Goal: Book appointment/travel/reservation

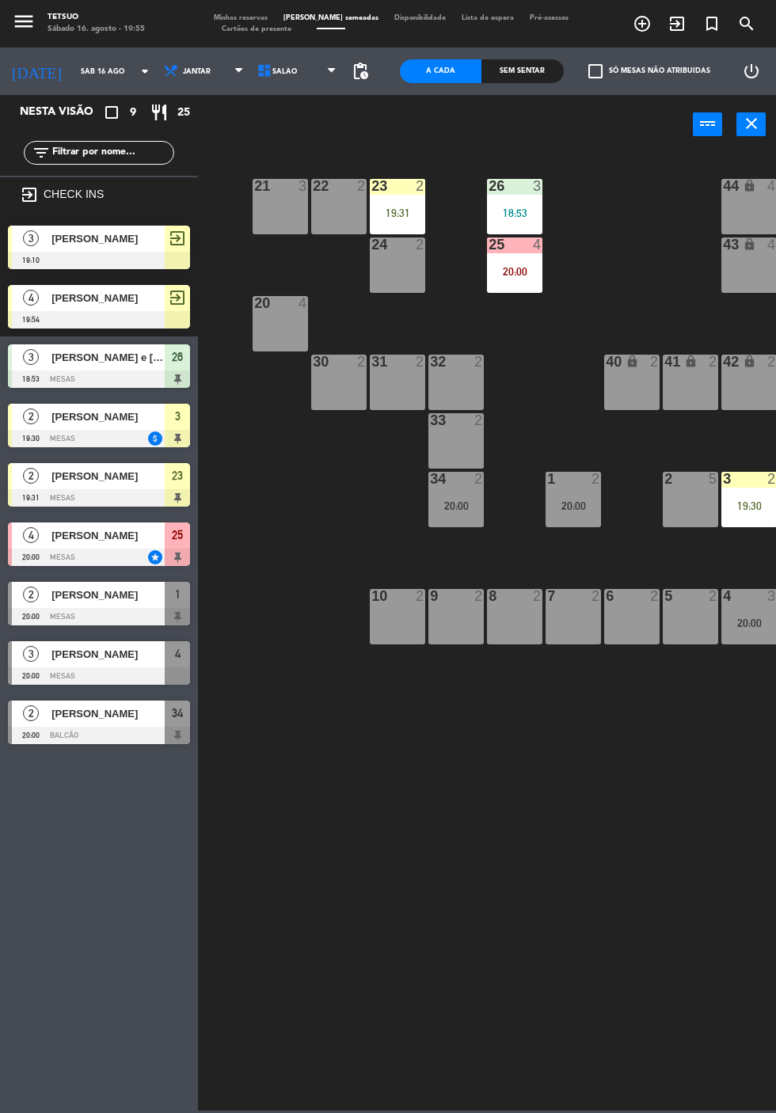
scroll to position [0, 85]
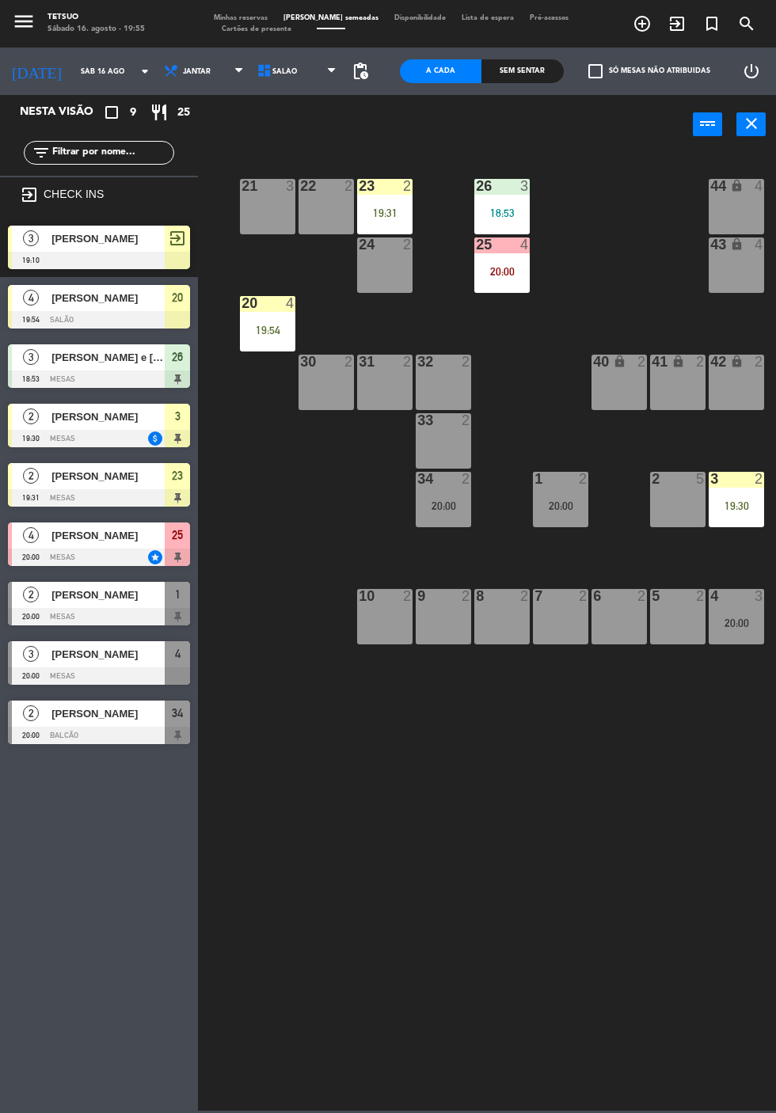
click at [165, 306] on div "20" at bounding box center [177, 298] width 25 height 26
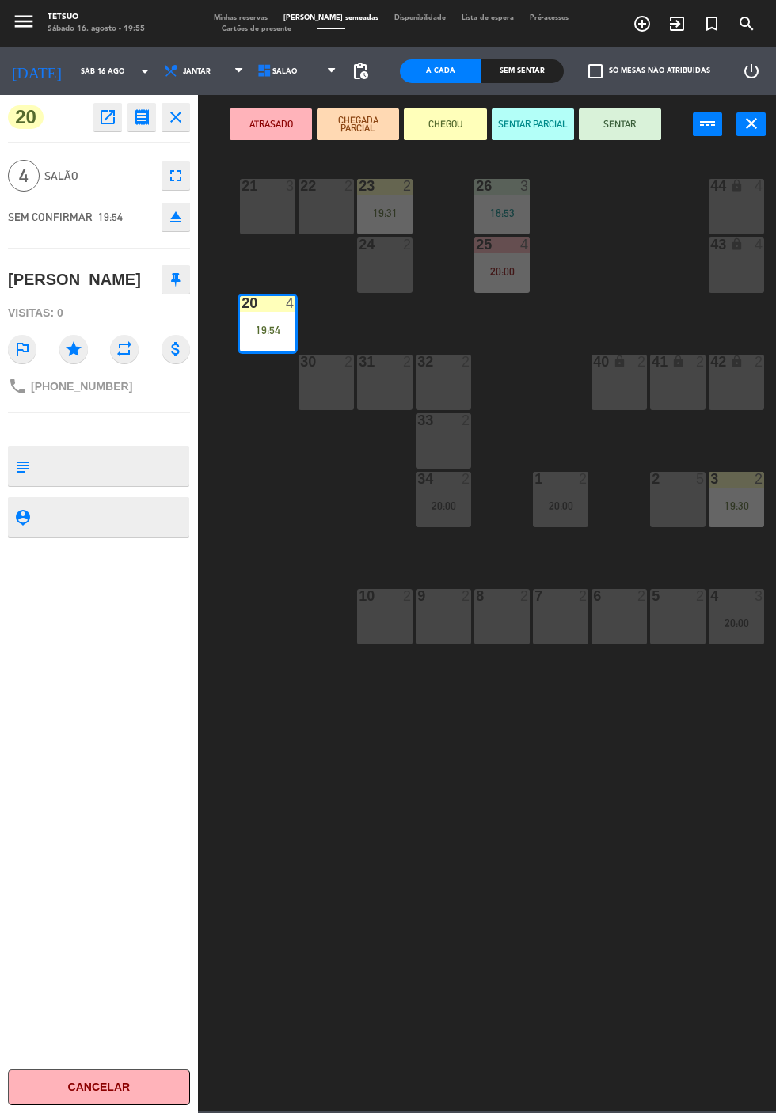
click at [621, 123] on button "SENTAR" at bounding box center [620, 124] width 82 height 32
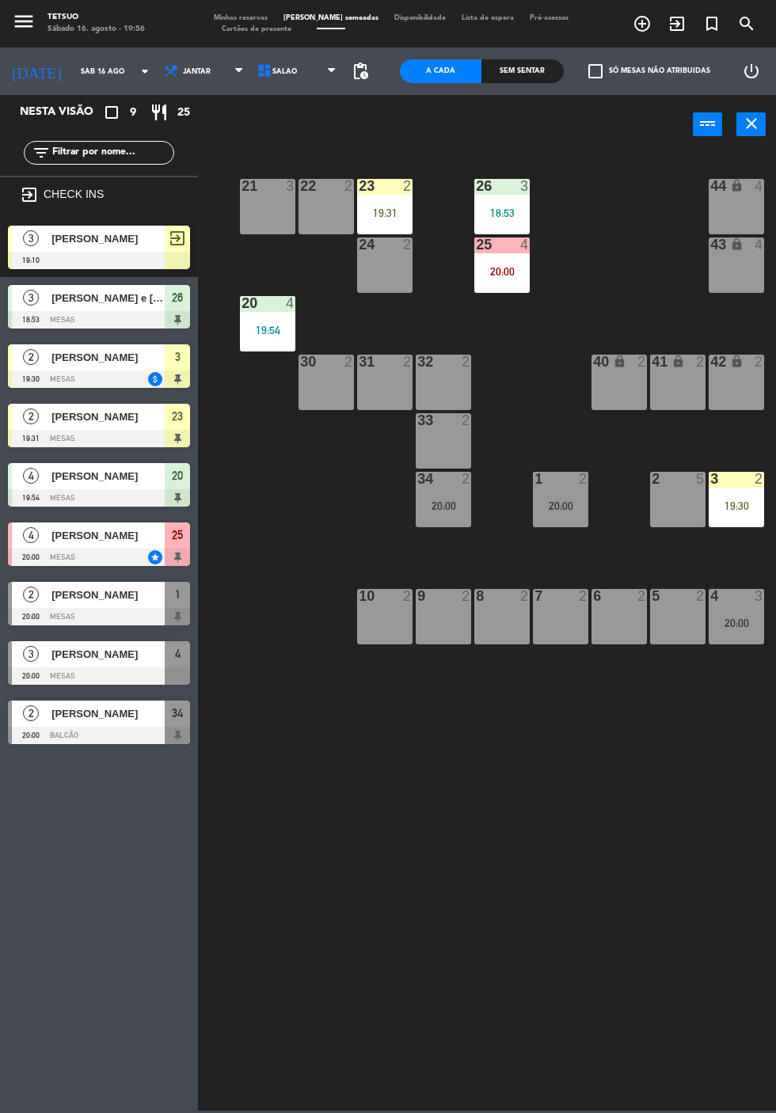
click at [754, 787] on div "21 3 22 2 23 2 19:31 26 3 18:53 44 lock 4 24 2 25 4 20:00 43 lock 4 50 lock 10 …" at bounding box center [491, 630] width 570 height 959
click at [651, 25] on icon "exit_to_app" at bounding box center [641, 23] width 19 height 19
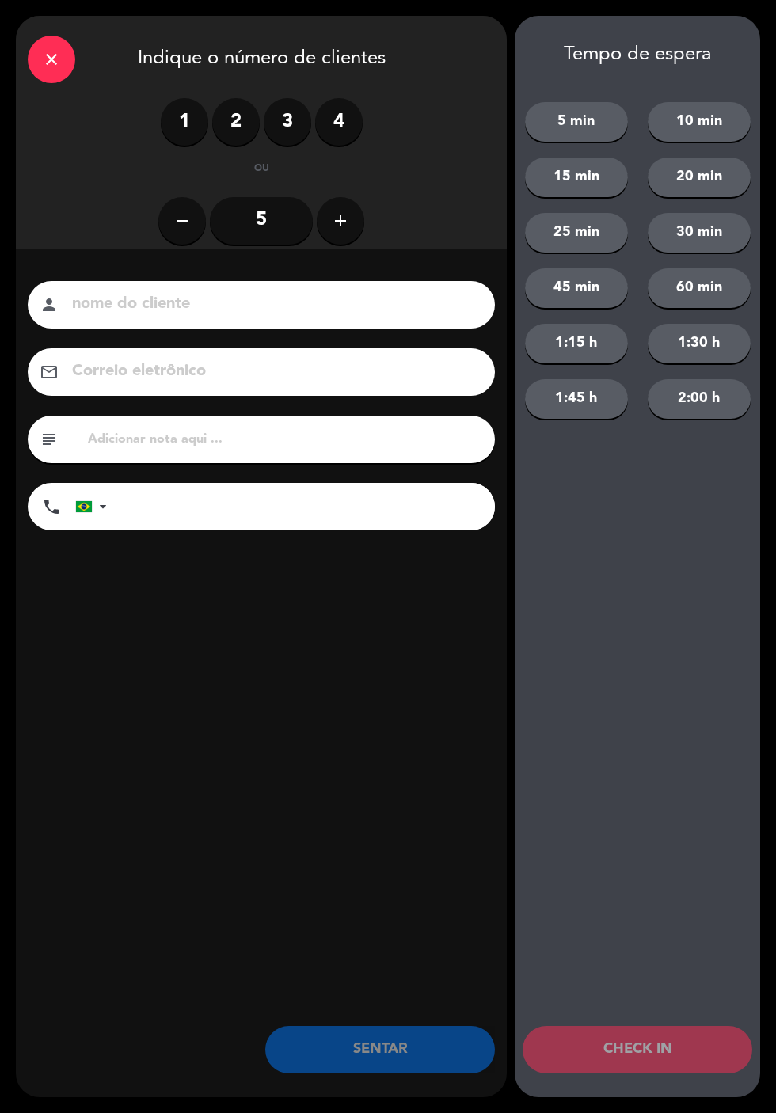
click at [424, 298] on input at bounding box center [272, 305] width 404 height 28
click at [114, 294] on input at bounding box center [272, 305] width 404 height 28
click at [404, 298] on input at bounding box center [272, 305] width 404 height 28
click at [156, 294] on input at bounding box center [272, 305] width 404 height 28
click at [209, 299] on input at bounding box center [272, 305] width 404 height 28
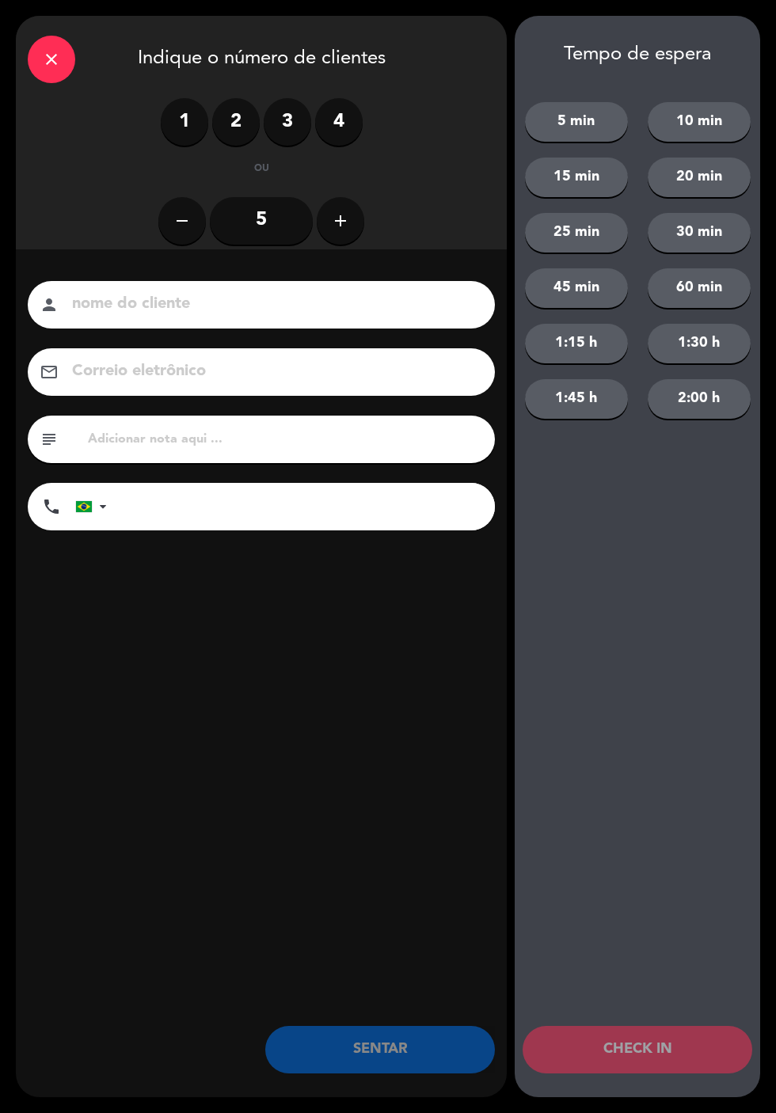
click at [125, 313] on input at bounding box center [272, 305] width 404 height 28
click at [113, 293] on input at bounding box center [272, 305] width 404 height 28
click at [120, 303] on input at bounding box center [272, 305] width 404 height 28
click at [429, 309] on input at bounding box center [272, 305] width 404 height 28
click at [635, 570] on div "Tempo de espera 5 min 10 min 15 min 20 min 25 min 30 min 45 min 60 min 1:15 h 1…" at bounding box center [637, 556] width 245 height 1081
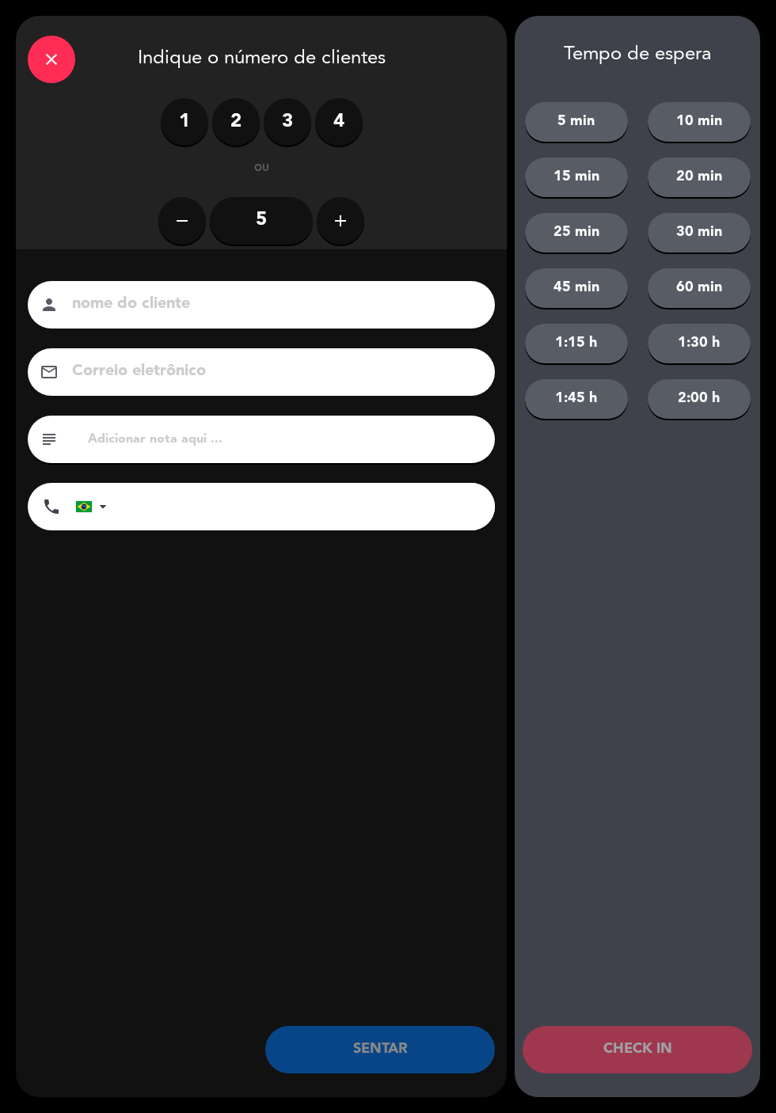
click at [426, 316] on input at bounding box center [272, 305] width 404 height 28
click at [436, 313] on input at bounding box center [272, 305] width 404 height 28
click at [355, 294] on input at bounding box center [272, 305] width 404 height 28
click at [98, 304] on input at bounding box center [272, 305] width 404 height 28
click at [433, 293] on input at bounding box center [272, 305] width 404 height 28
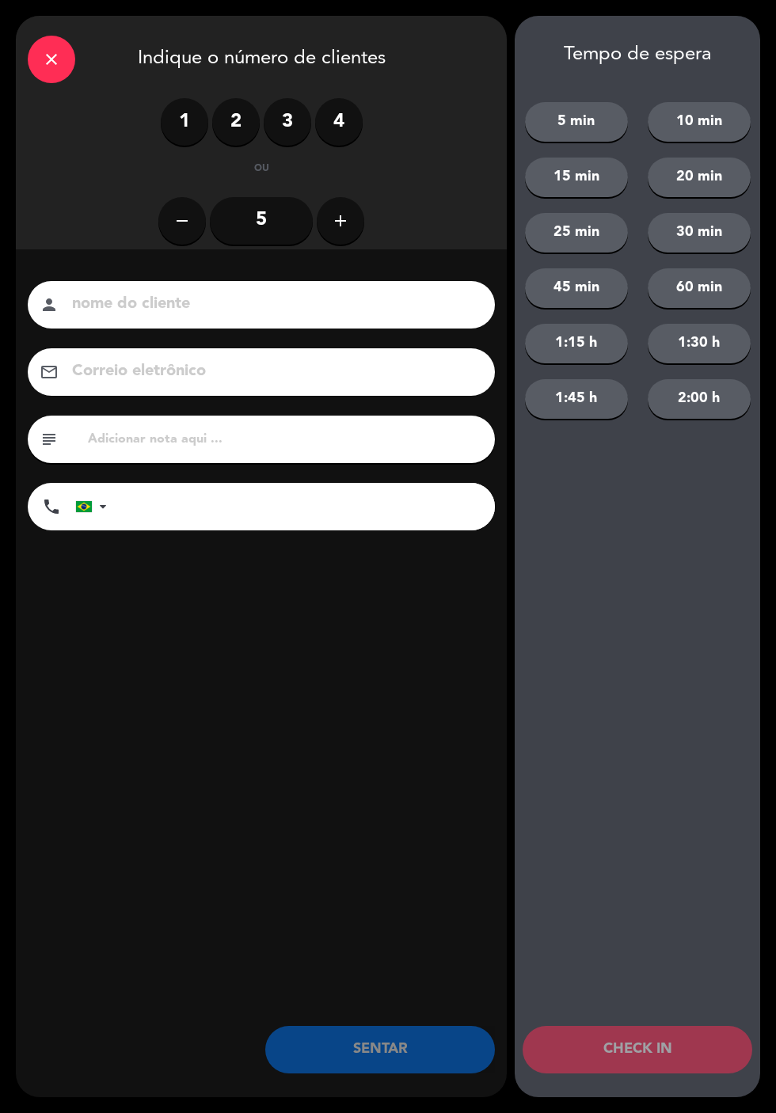
click at [123, 301] on input at bounding box center [272, 305] width 404 height 28
click at [122, 295] on input at bounding box center [272, 305] width 404 height 28
click at [369, 303] on input "[PERSON_NAME]" at bounding box center [272, 305] width 404 height 28
type input "[PERSON_NAME]"
click at [429, 499] on input "tel" at bounding box center [309, 506] width 372 height 47
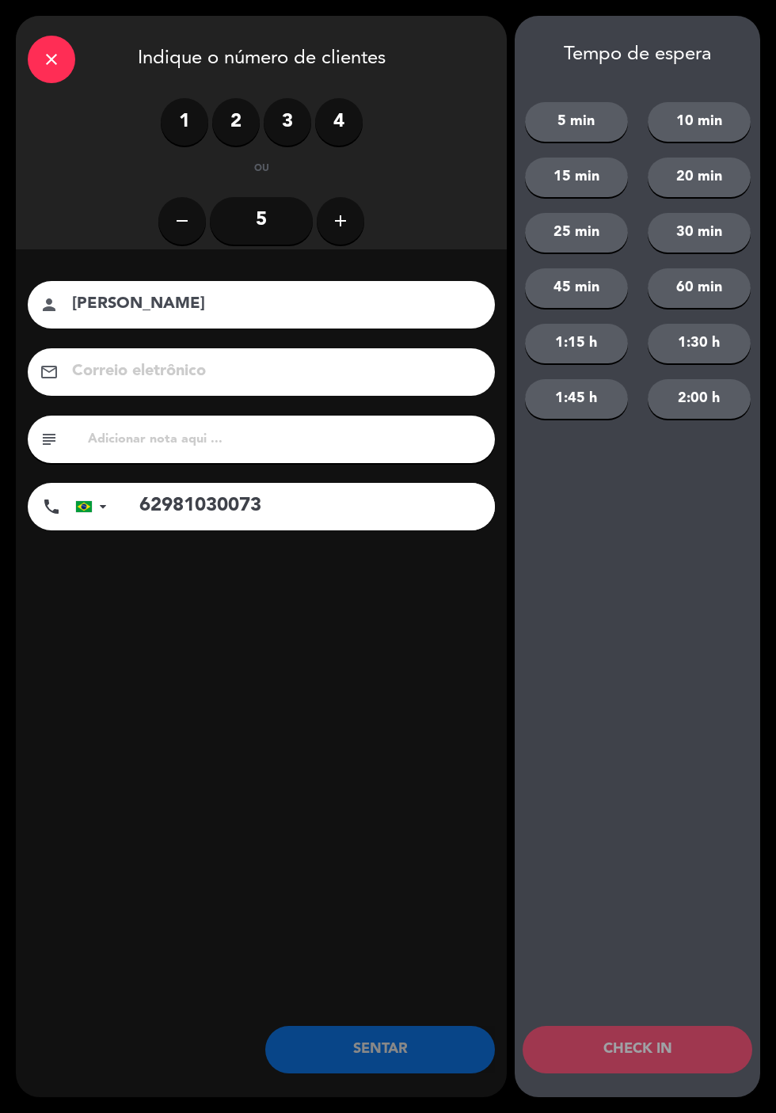
type input "62981030073"
click at [239, 120] on label "2" at bounding box center [235, 121] width 47 height 47
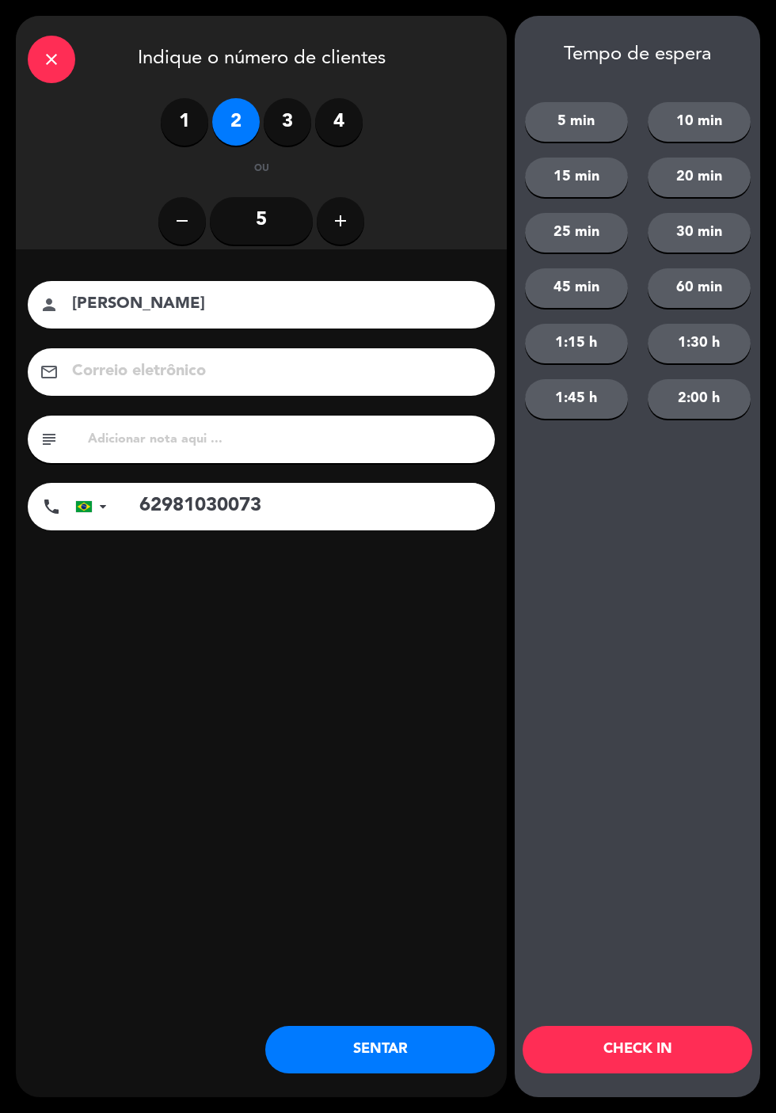
click at [424, 1050] on button "SENTAR" at bounding box center [380, 1049] width 230 height 47
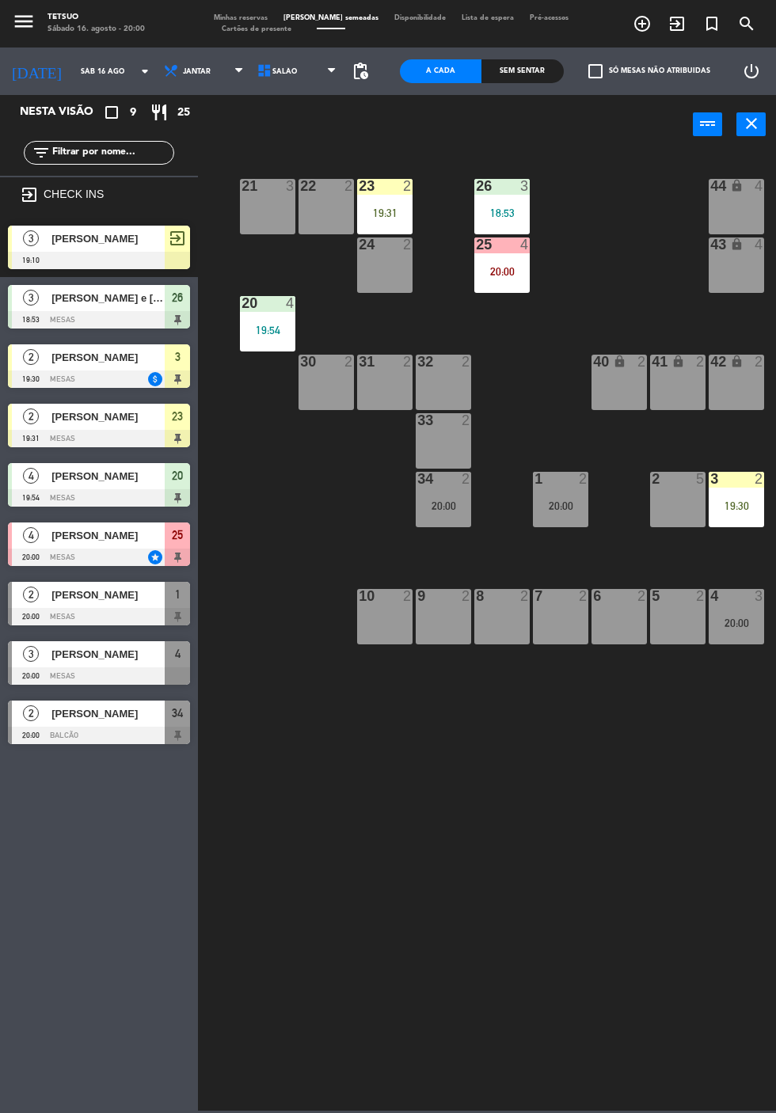
click at [651, 28] on icon "exit_to_app" at bounding box center [641, 23] width 19 height 19
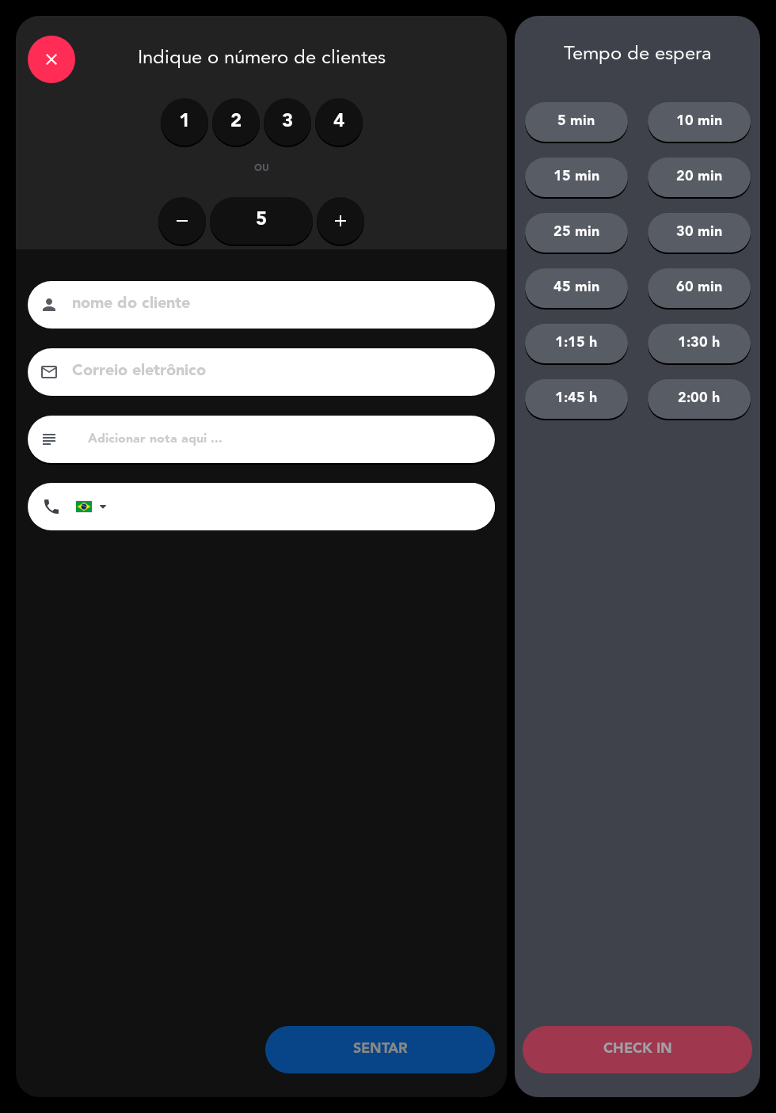
click at [418, 298] on input at bounding box center [272, 305] width 404 height 28
click at [121, 311] on input at bounding box center [272, 305] width 404 height 28
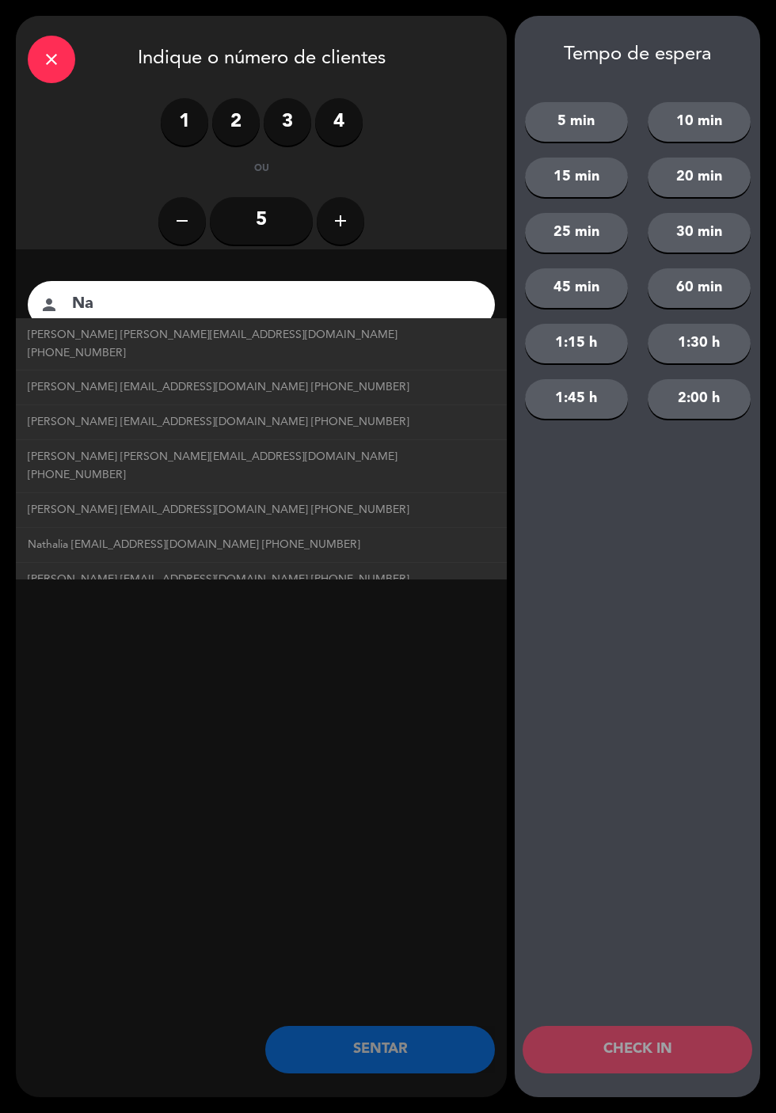
type input "N"
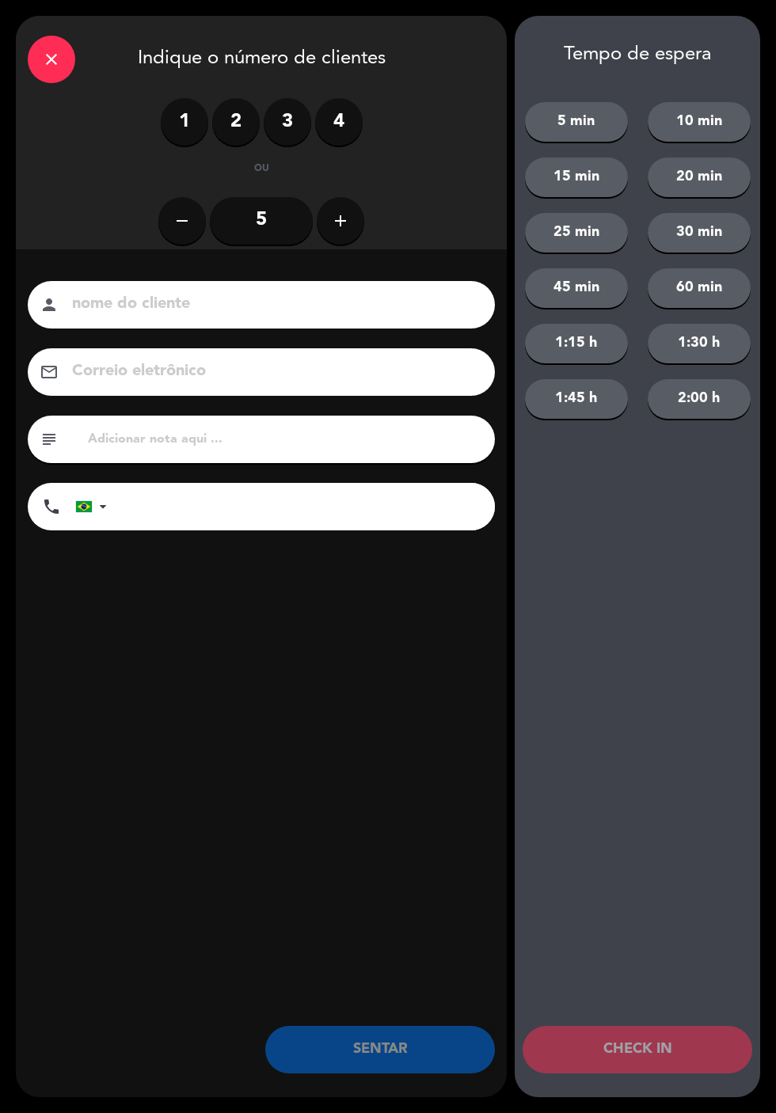
click at [157, 298] on input at bounding box center [272, 305] width 404 height 28
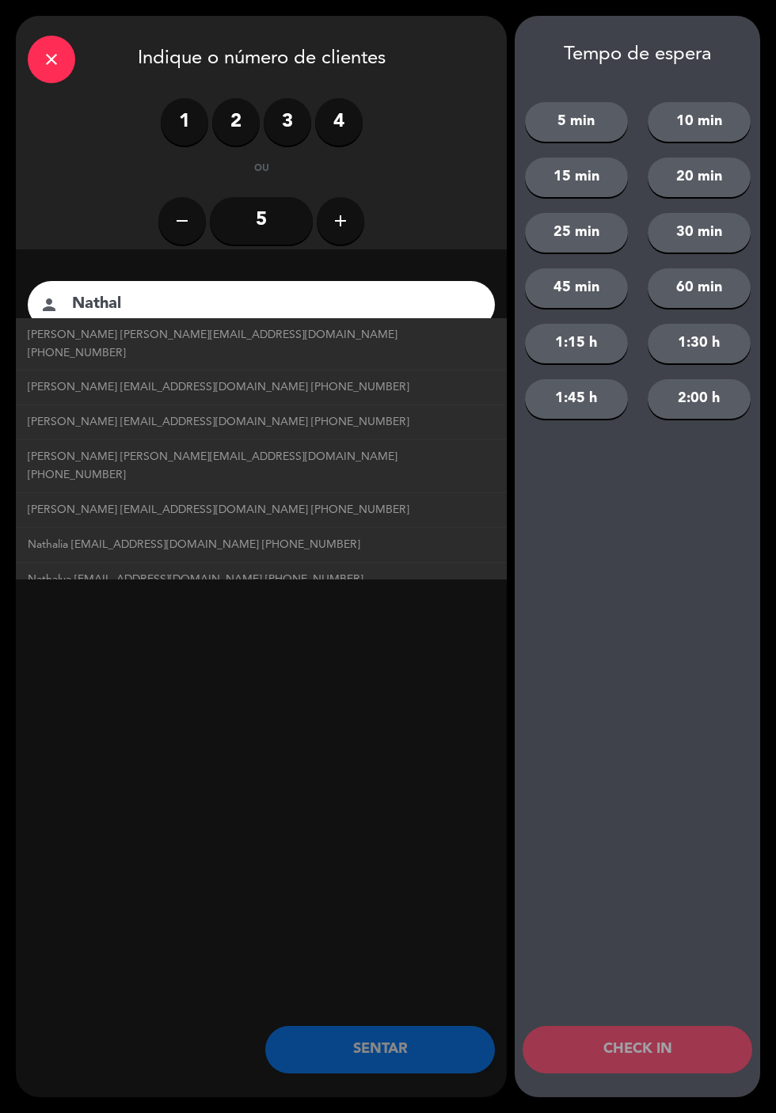
click at [61, 413] on span "[PERSON_NAME] [EMAIL_ADDRESS][DOMAIN_NAME] [PHONE_NUMBER]" at bounding box center [219, 422] width 382 height 18
type input "[PERSON_NAME]"
type input "[EMAIL_ADDRESS][DOMAIN_NAME]"
type input "[PHONE_NUMBER]"
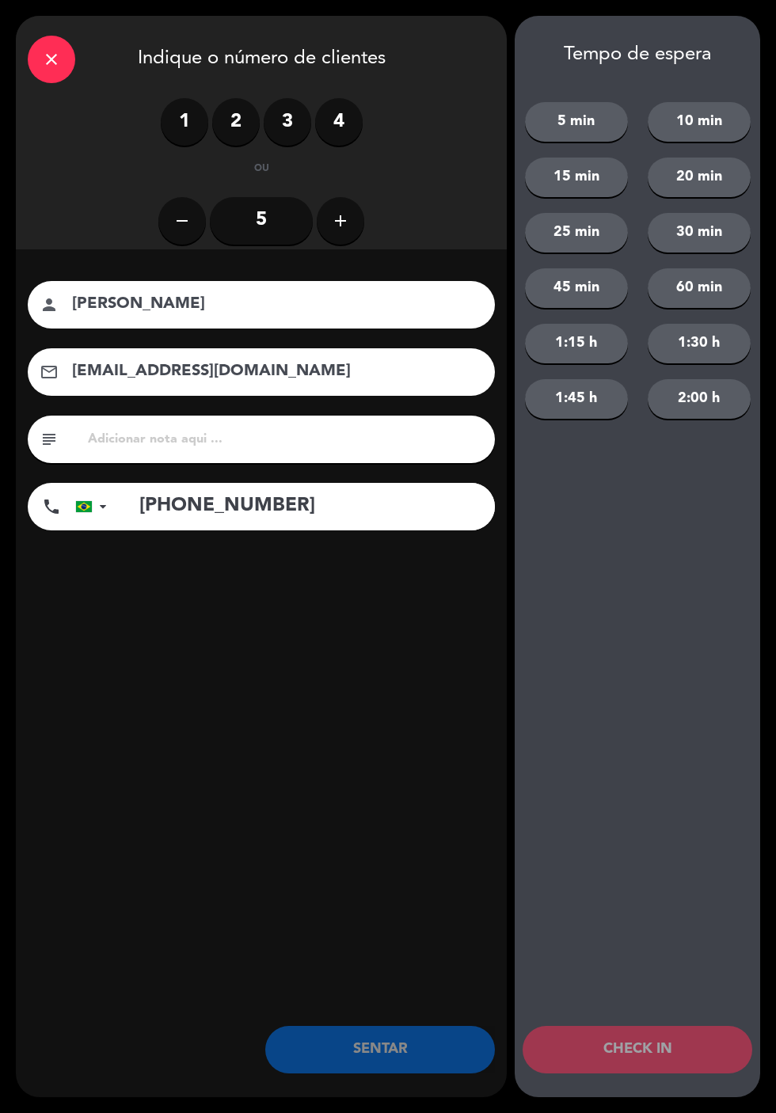
click at [238, 126] on label "2" at bounding box center [235, 121] width 47 height 47
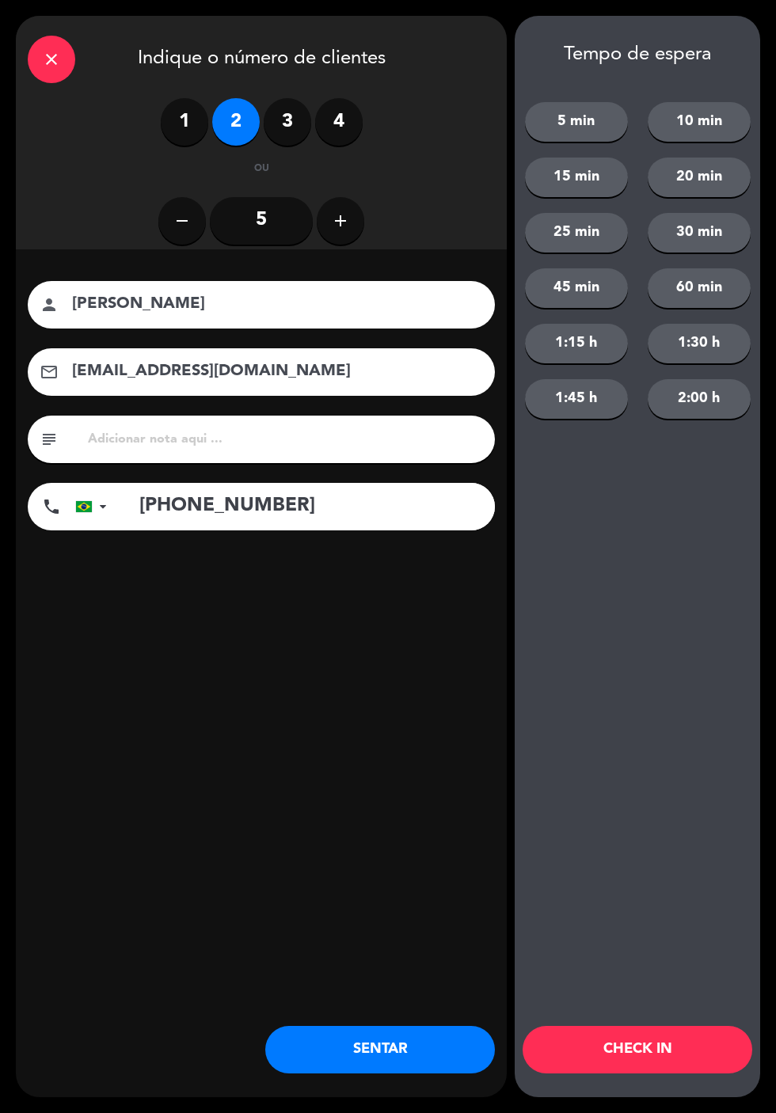
click at [436, 1073] on button "SENTAR" at bounding box center [380, 1049] width 230 height 47
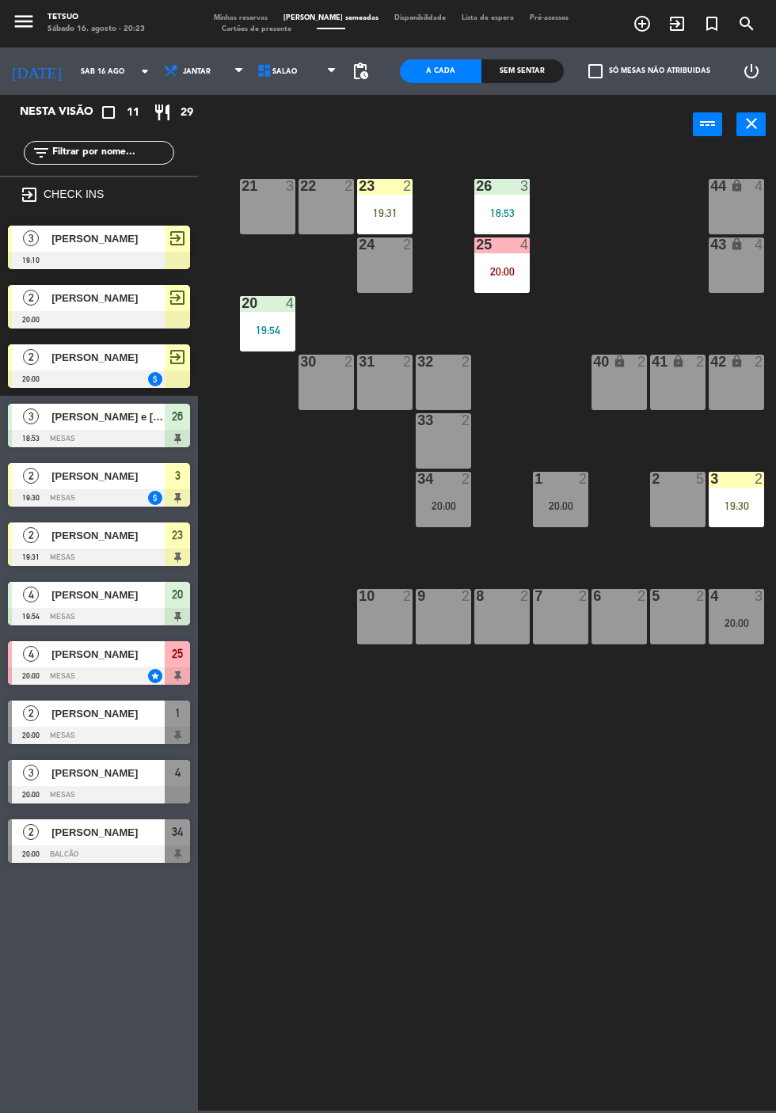
click at [651, 20] on icon "exit_to_app" at bounding box center [641, 23] width 19 height 19
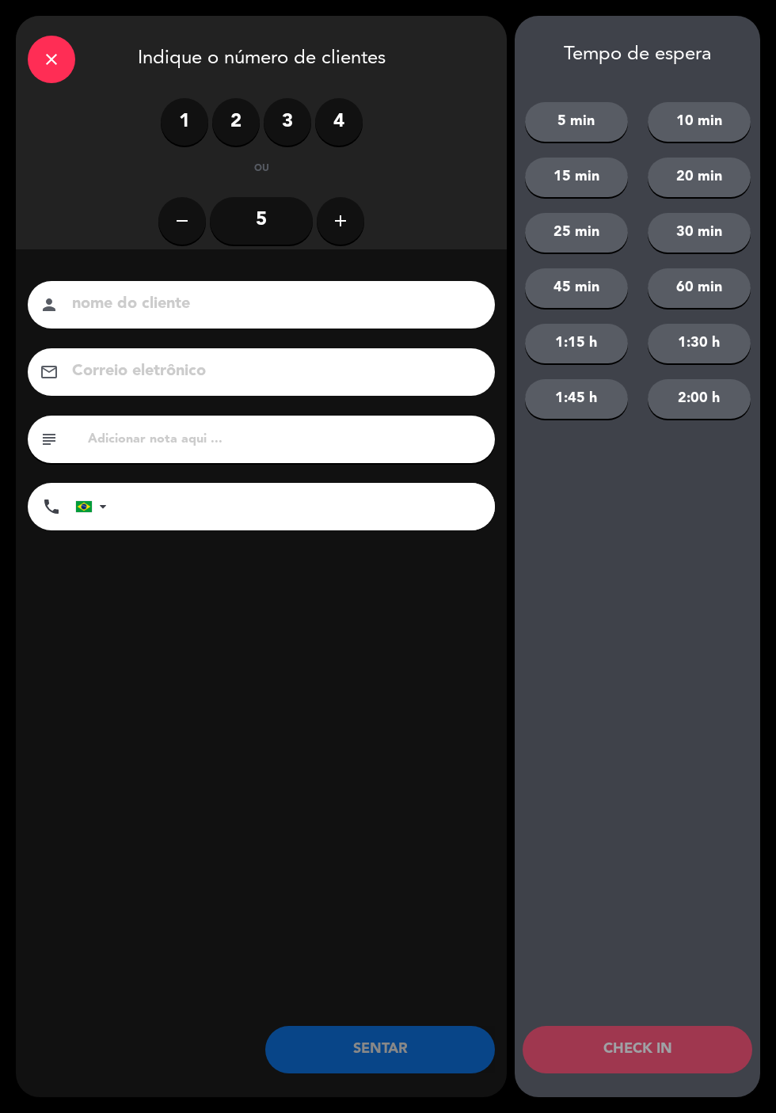
click at [423, 299] on input at bounding box center [272, 305] width 404 height 28
click at [131, 303] on input at bounding box center [272, 305] width 404 height 28
click at [106, 291] on input at bounding box center [272, 305] width 404 height 28
click at [125, 298] on input at bounding box center [272, 305] width 404 height 28
click at [153, 301] on input at bounding box center [272, 305] width 404 height 28
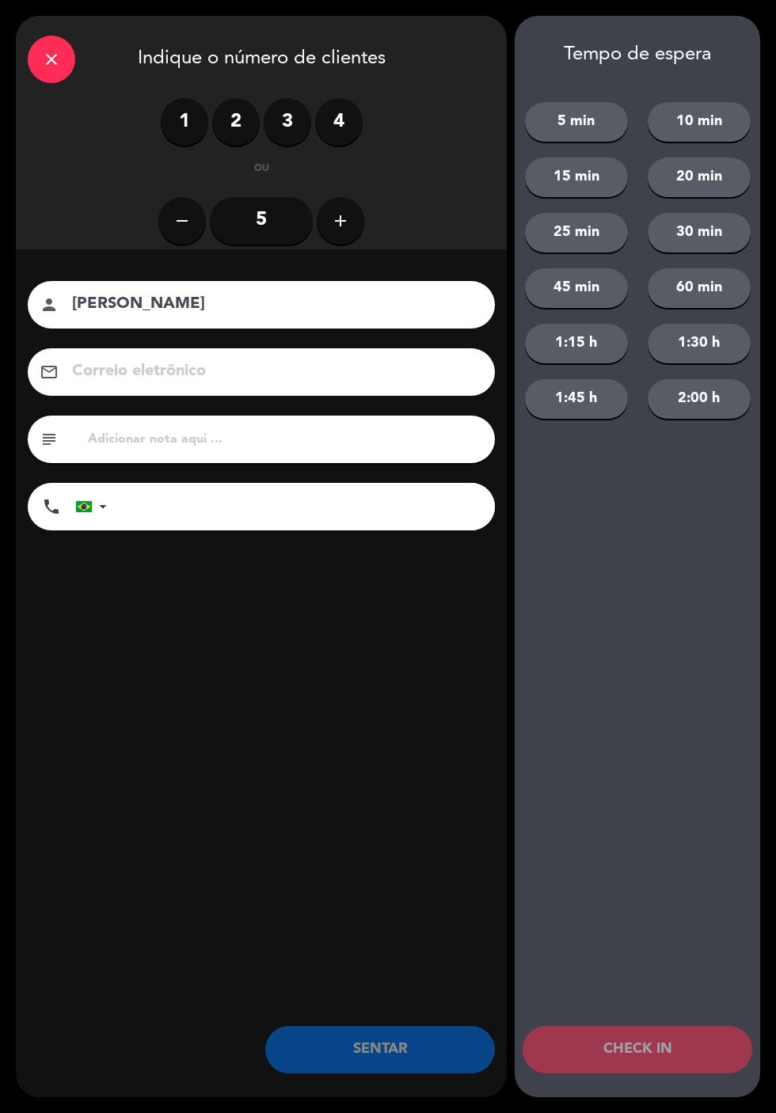
type input "[PERSON_NAME]"
click at [173, 509] on input "tel" at bounding box center [309, 506] width 372 height 47
type input "62981623609"
click at [244, 131] on label "2" at bounding box center [235, 121] width 47 height 47
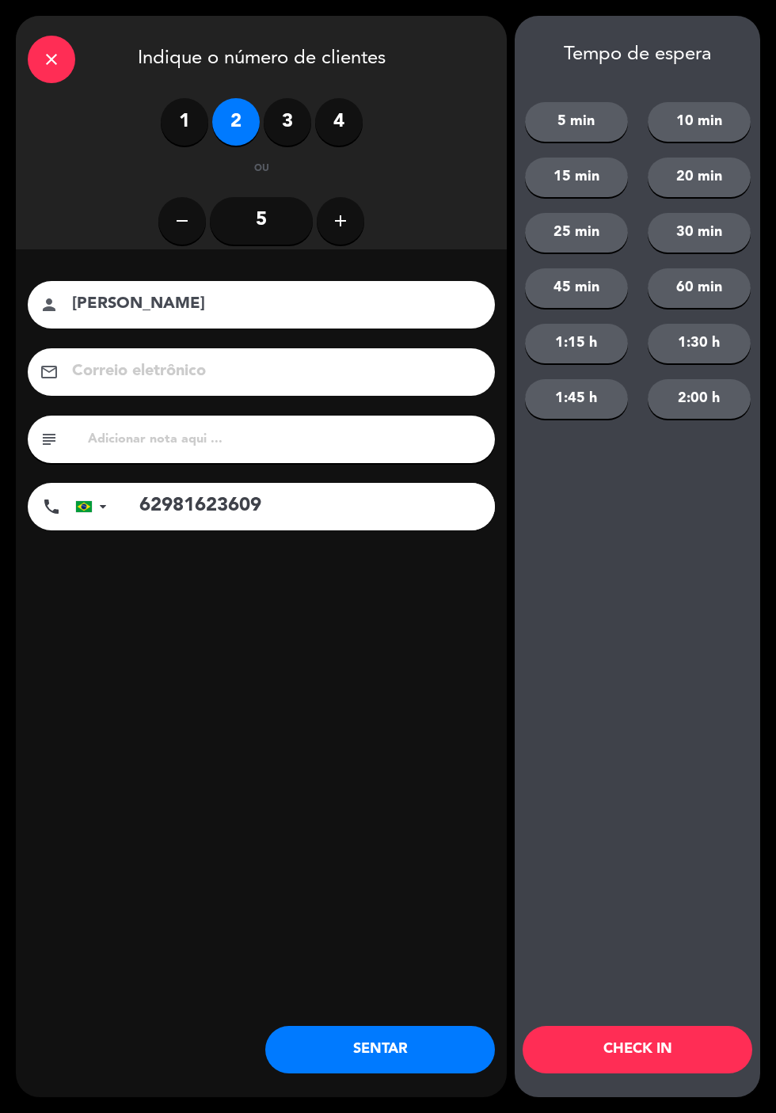
click at [416, 1042] on button "SENTAR" at bounding box center [380, 1049] width 230 height 47
